Goal: Task Accomplishment & Management: Use online tool/utility

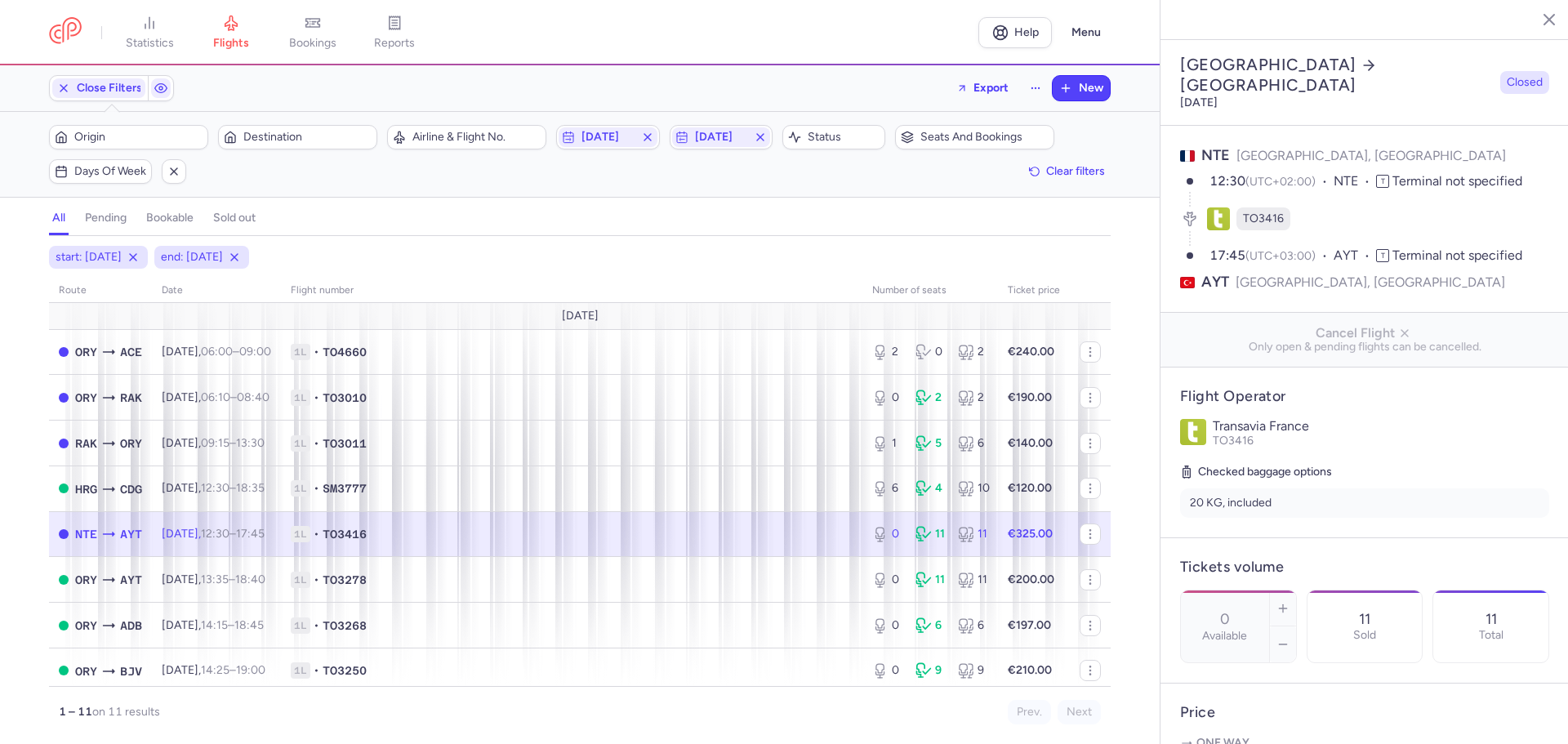
select select "days"
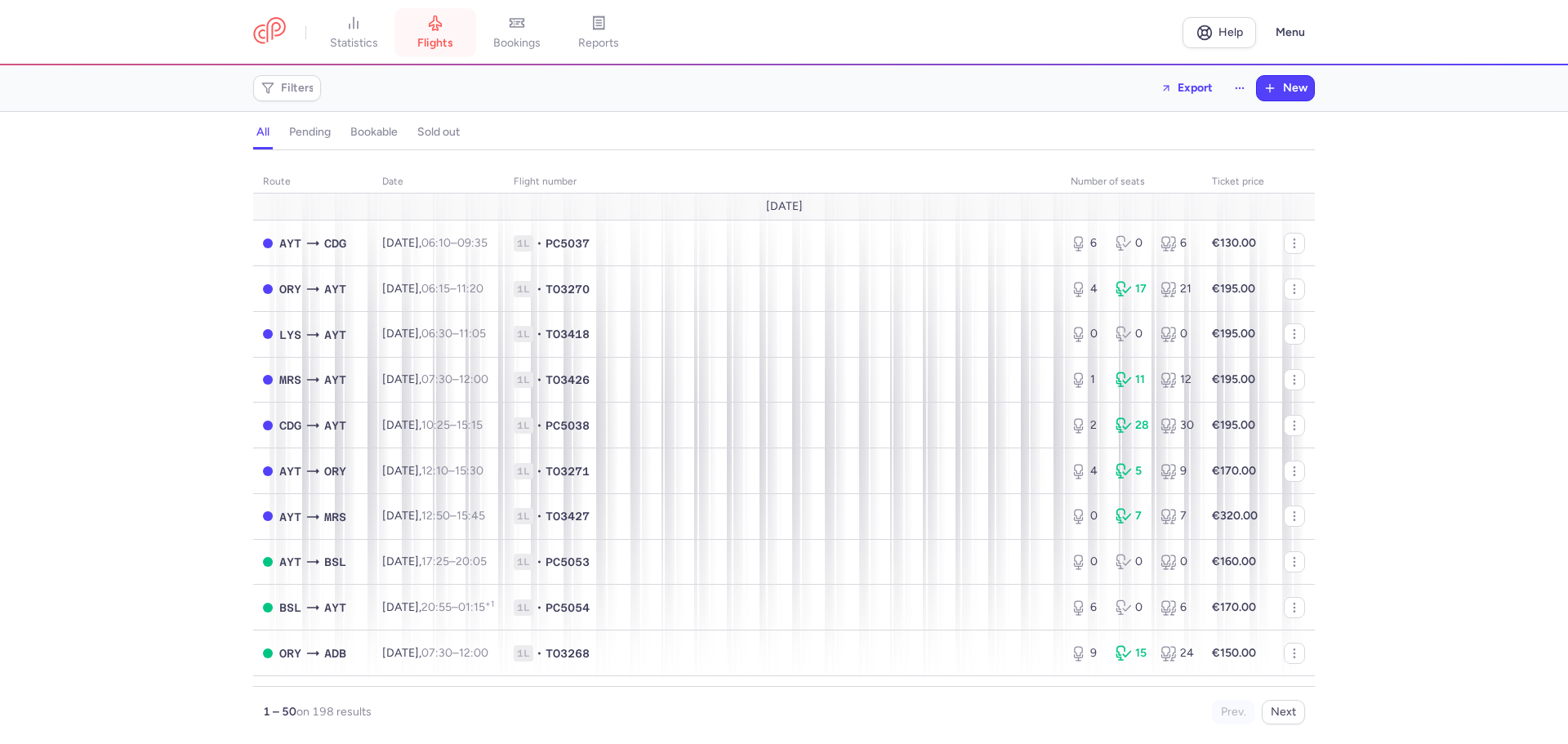
click at [426, 37] on span "flights" at bounding box center [435, 43] width 36 height 15
click at [302, 89] on span "Filters" at bounding box center [297, 88] width 34 height 13
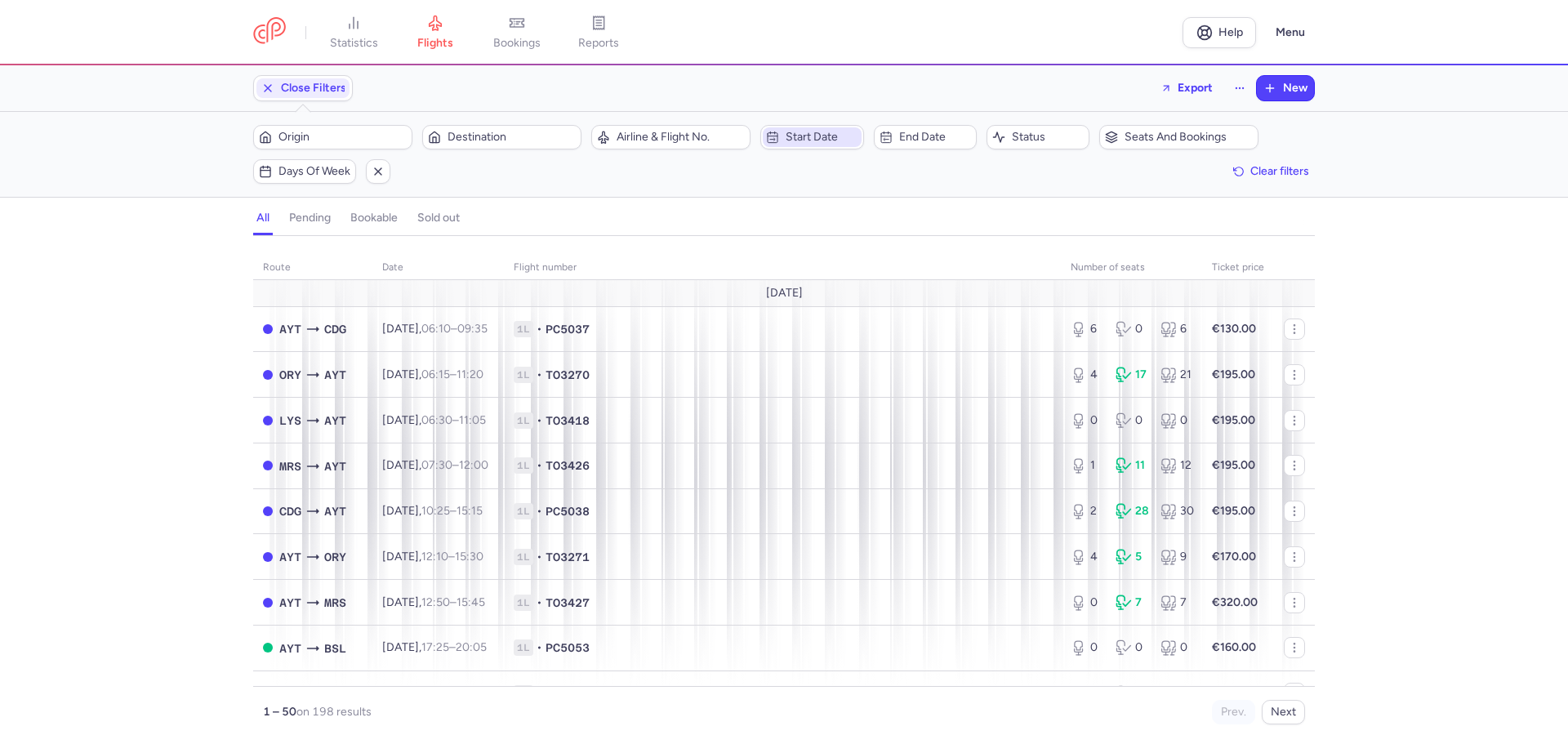
click at [831, 135] on span "Start date" at bounding box center [821, 137] width 72 height 13
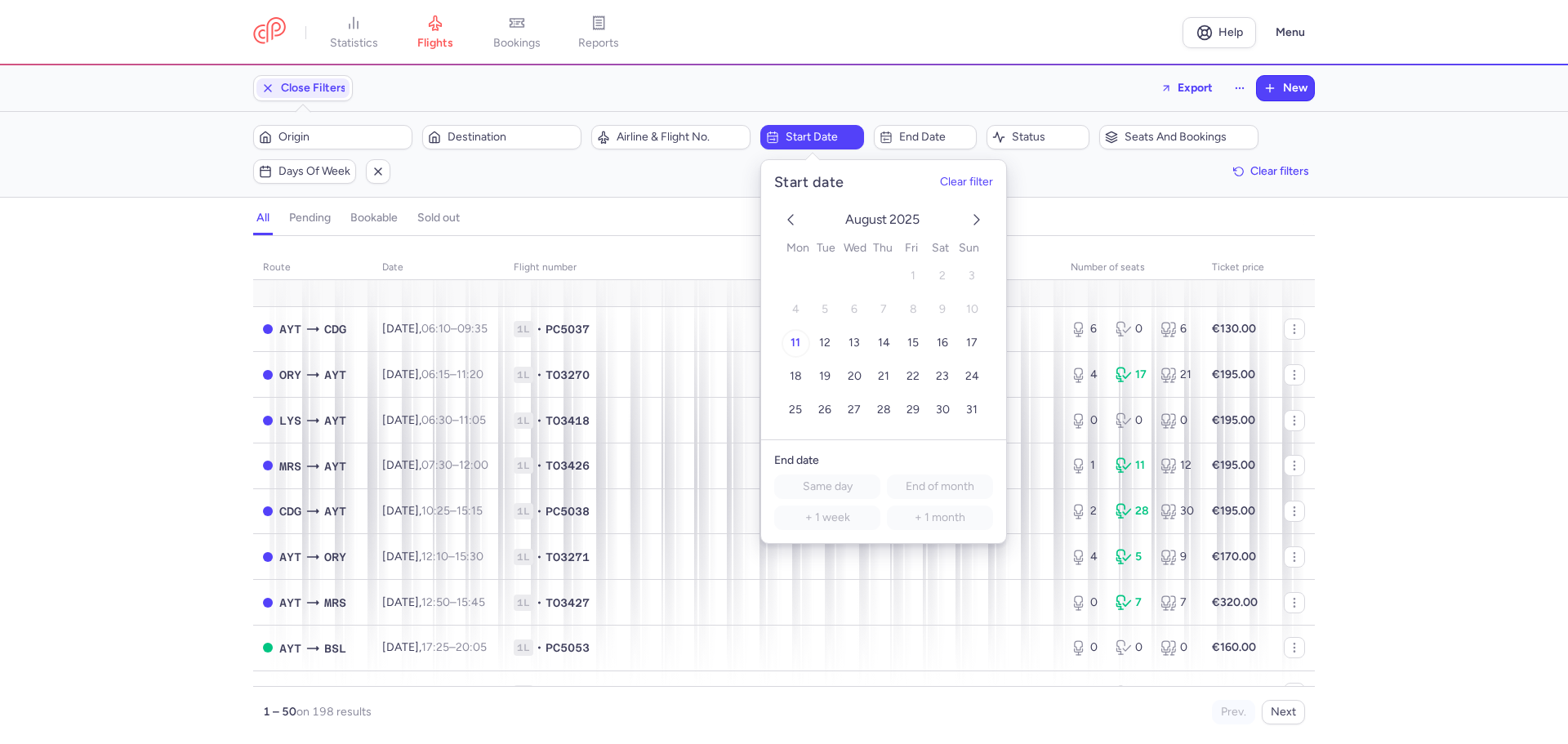
click at [793, 342] on span "11" at bounding box center [795, 344] width 10 height 14
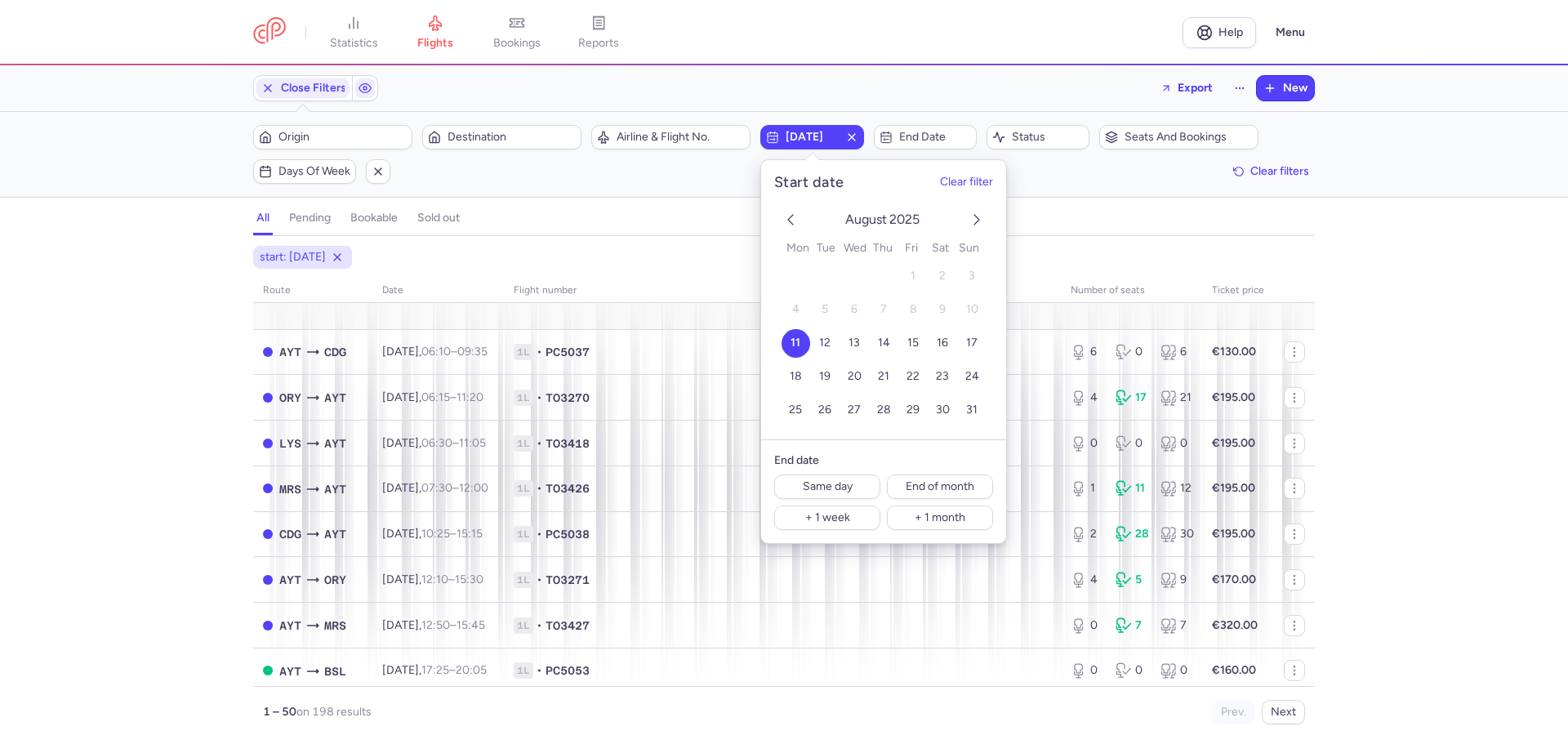
click at [969, 215] on icon "next month" at bounding box center [977, 220] width 19 height 19
click at [969, 216] on icon "next month" at bounding box center [977, 220] width 19 height 19
click at [781, 220] on icon "previous month" at bounding box center [791, 220] width 19 height 19
click at [799, 341] on span "15" at bounding box center [795, 344] width 12 height 14
click at [797, 224] on icon "previous month" at bounding box center [791, 220] width 19 height 19
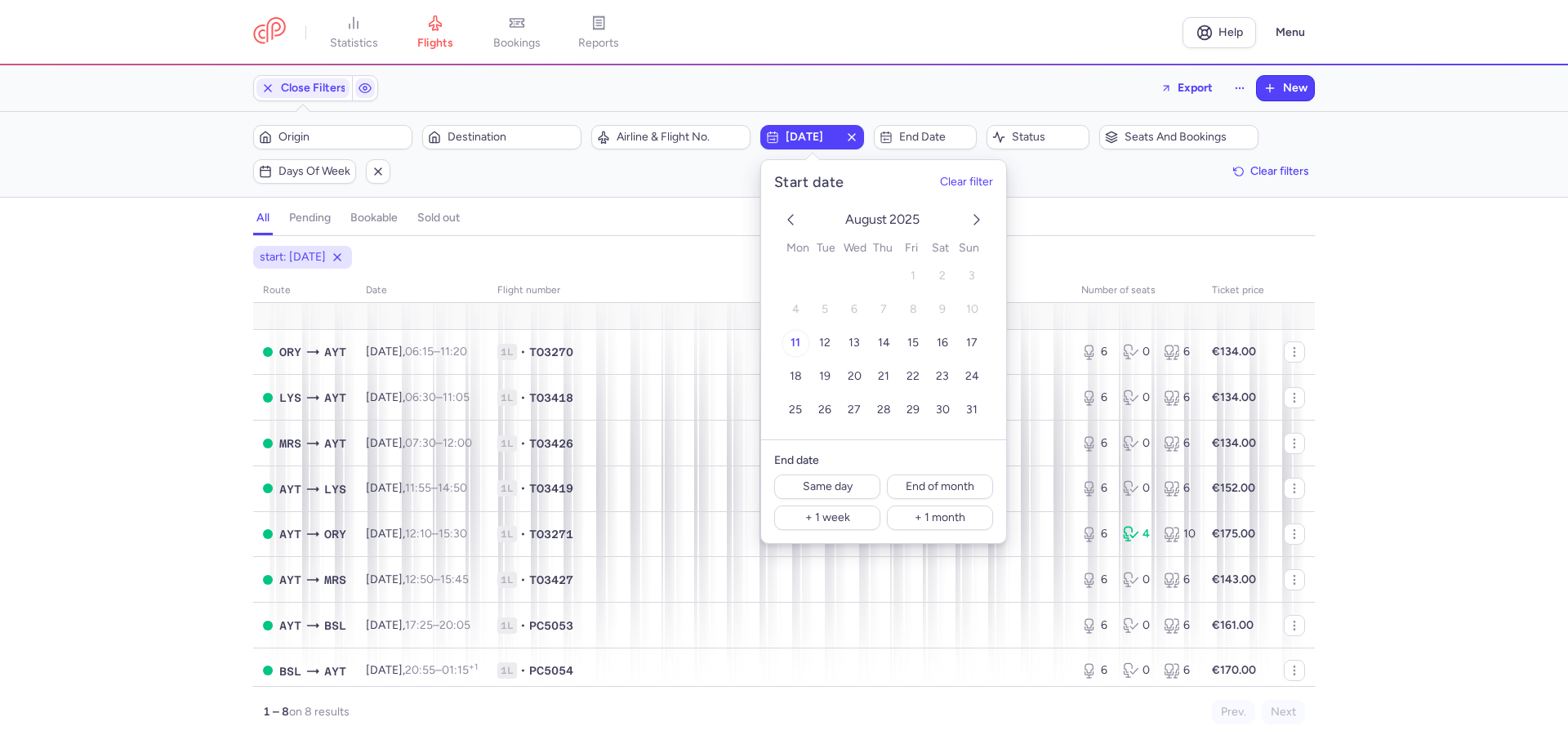
click at [796, 340] on span "11" at bounding box center [795, 344] width 10 height 14
click at [925, 134] on span "End date" at bounding box center [935, 137] width 72 height 13
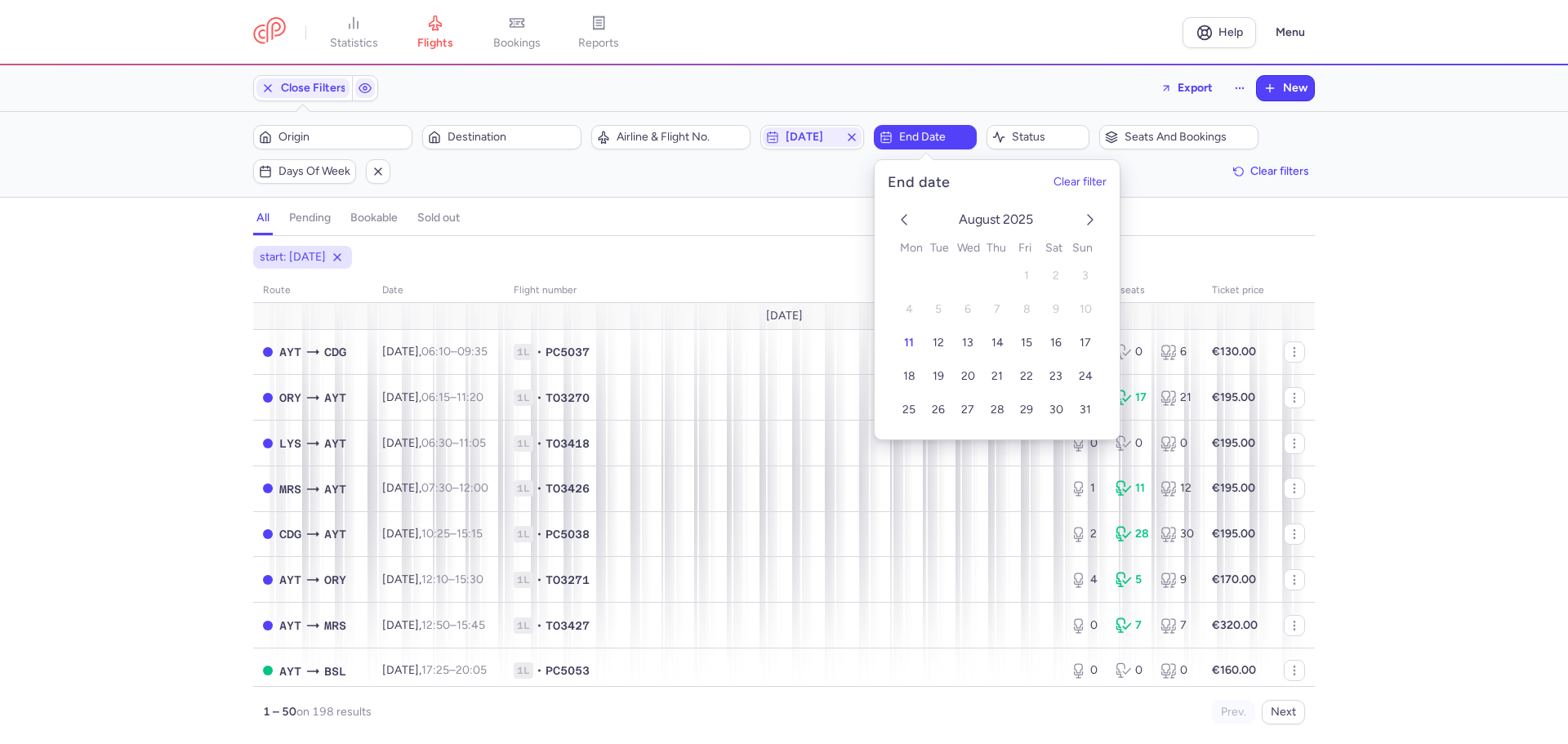
click at [1087, 220] on icon "next month" at bounding box center [1090, 220] width 19 height 19
click at [907, 337] on span "15" at bounding box center [908, 344] width 12 height 14
click at [1065, 145] on span "Status" at bounding box center [1038, 137] width 98 height 19
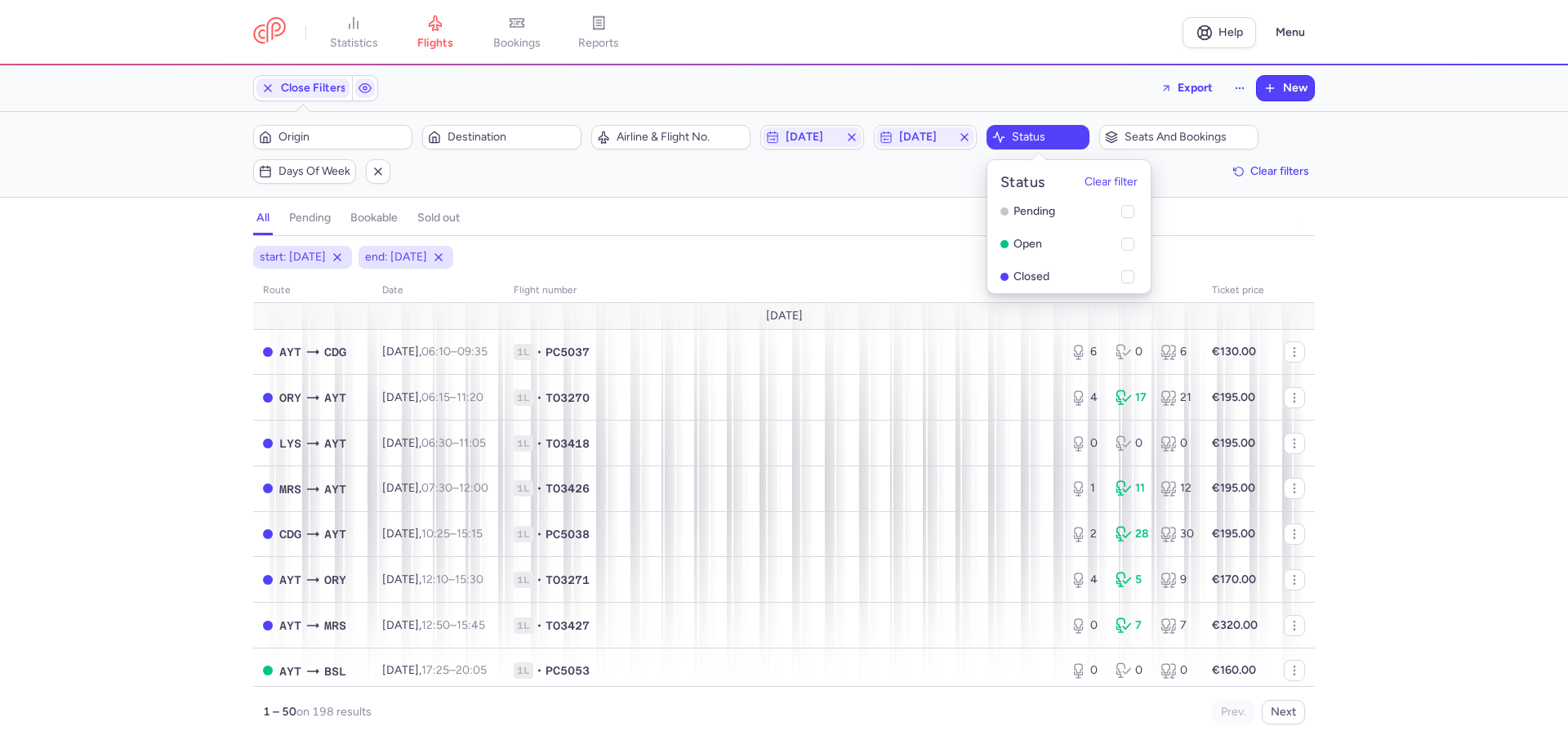
click at [868, 199] on div "Close Filters Export New Filters (2) – 198 results Origin Destination Airline &…" at bounding box center [784, 405] width 1568 height 678
click at [1109, 189] on div "Filters (2) – 198 results Origin Destination Airline & Flight No. 2025-08-11 20…" at bounding box center [784, 154] width 1568 height 85
click at [1375, 122] on div "Filters (2) – 198 results Origin Destination Airline & Flight No. 2025-08-11 20…" at bounding box center [784, 154] width 1568 height 85
click at [1182, 84] on span "Export" at bounding box center [1195, 87] width 35 height 12
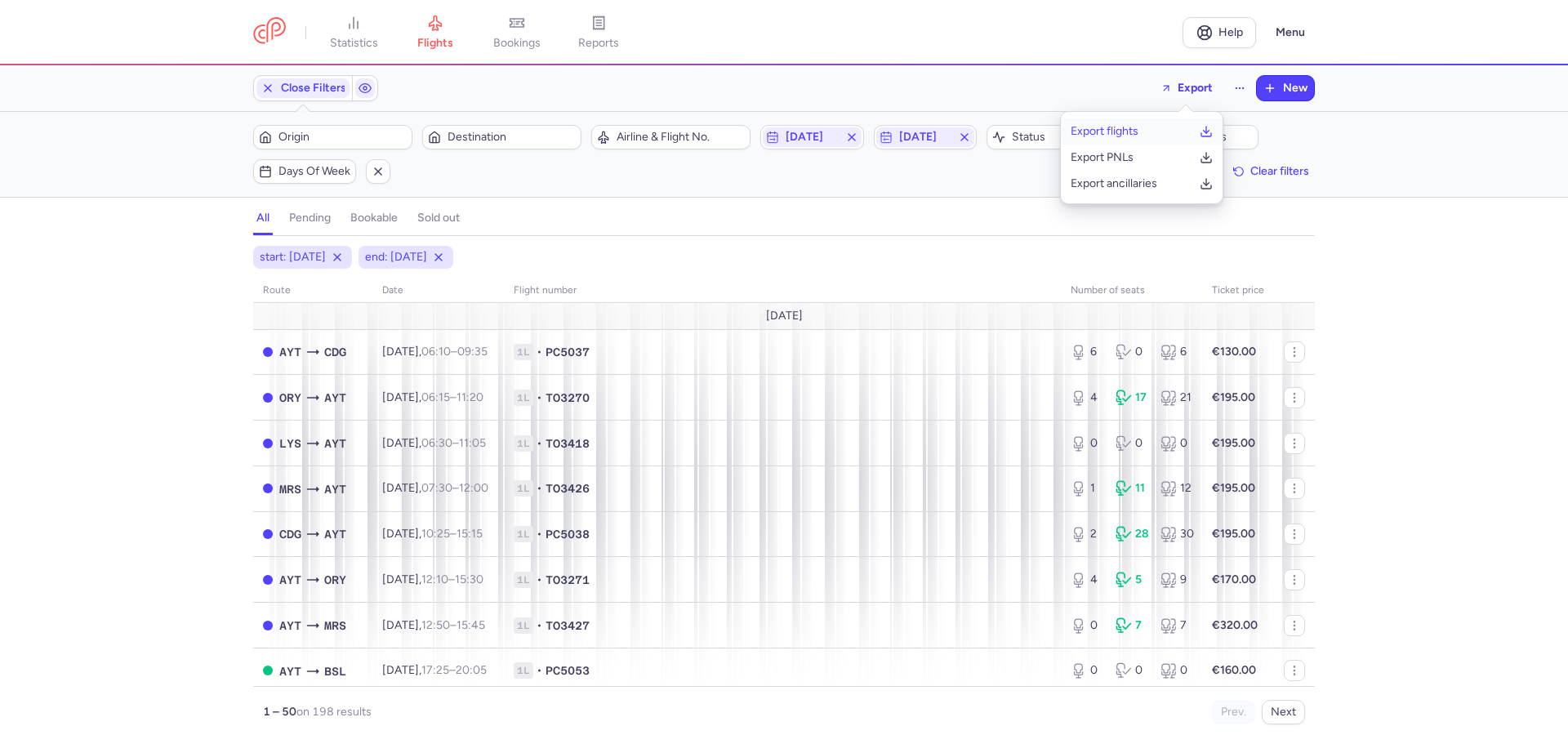
click at [1116, 129] on p "Export flights" at bounding box center [1104, 131] width 68 height 13
